Goal: Task Accomplishment & Management: Manage account settings

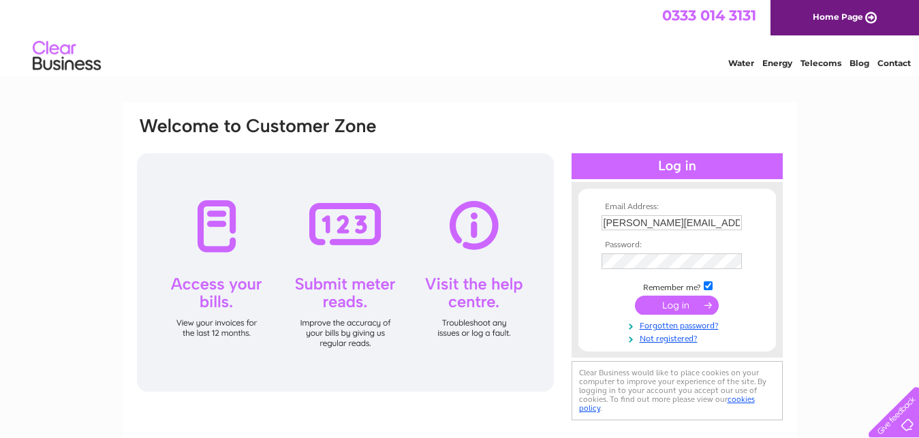
click at [662, 306] on input "submit" at bounding box center [677, 305] width 84 height 19
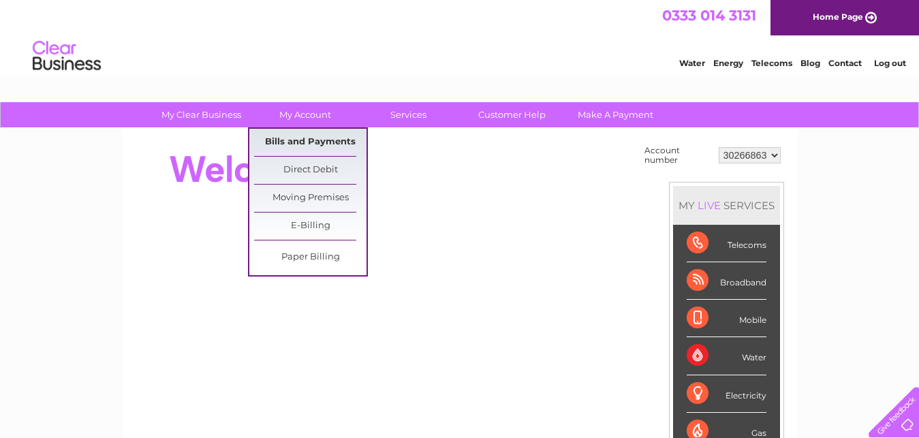
click at [304, 137] on link "Bills and Payments" at bounding box center [310, 142] width 112 height 27
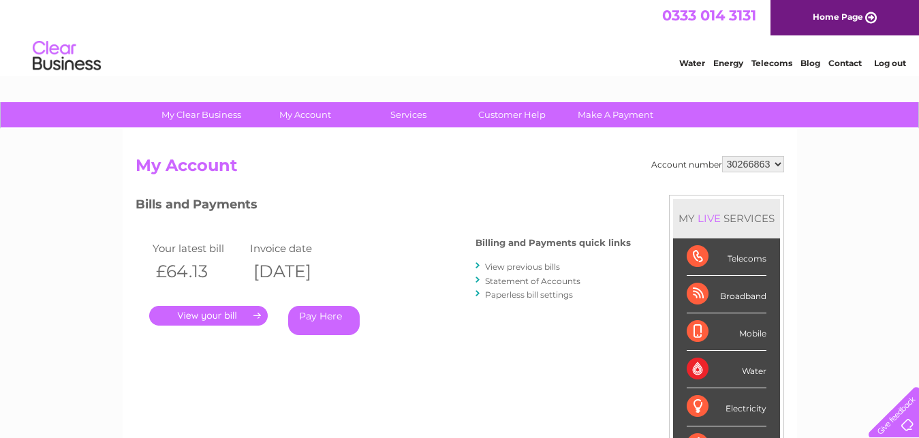
click at [210, 314] on link "." at bounding box center [208, 316] width 119 height 20
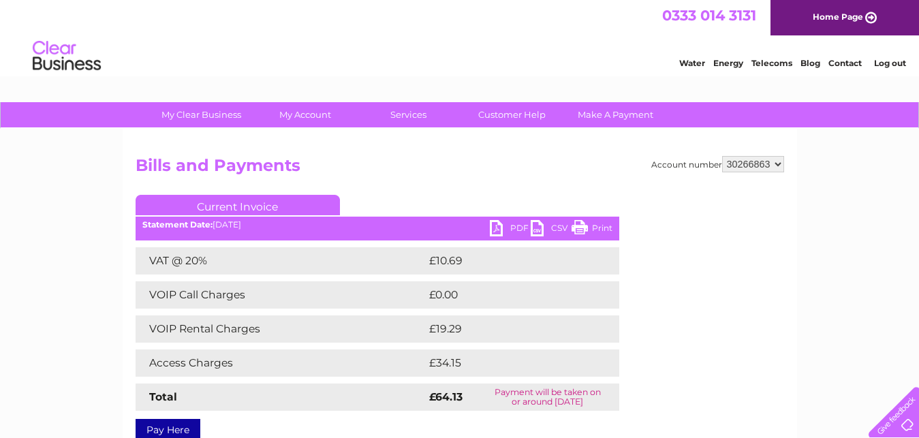
click at [587, 225] on link "Print" at bounding box center [592, 230] width 41 height 20
